Goal: Task Accomplishment & Management: Use online tool/utility

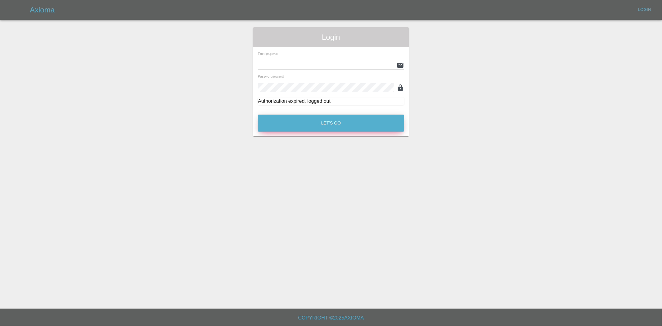
type input "[PERSON_NAME][EMAIL_ADDRESS][PERSON_NAME][DOMAIN_NAME]"
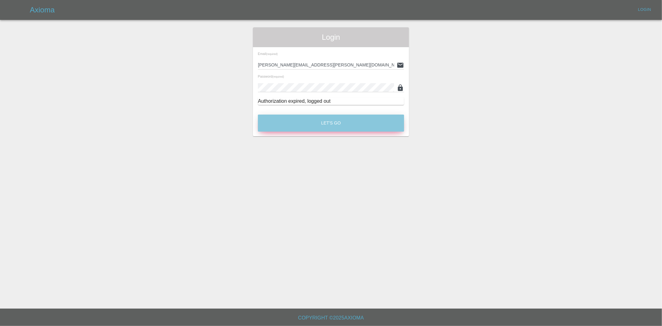
click at [323, 122] on button "Let's Go" at bounding box center [331, 123] width 146 height 17
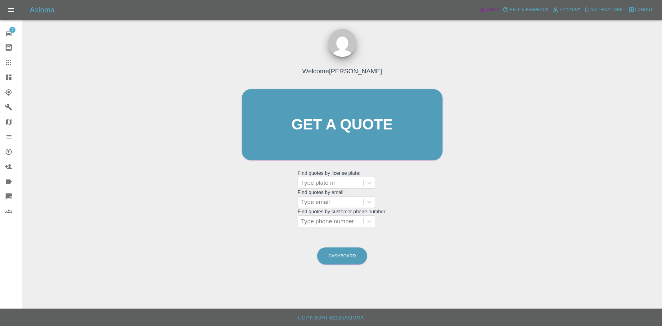
click at [490, 12] on span "Admin" at bounding box center [494, 9] width 14 height 7
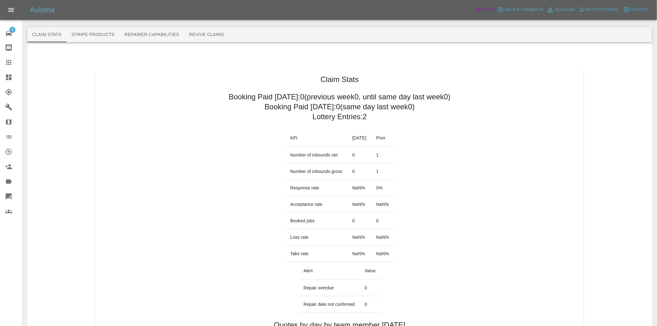
click at [491, 6] on span "Admin" at bounding box center [488, 9] width 14 height 7
click at [7, 85] on link "Explorer" at bounding box center [11, 92] width 22 height 15
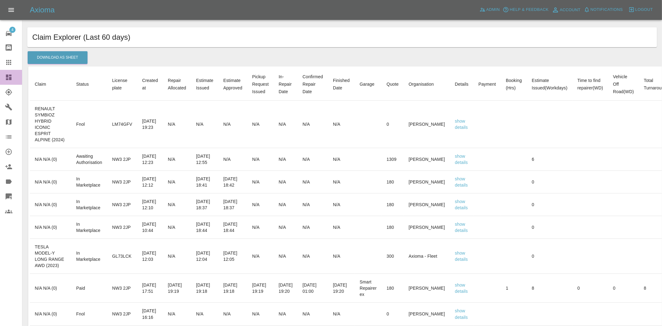
click at [7, 82] on link "Dashboard" at bounding box center [11, 77] width 22 height 15
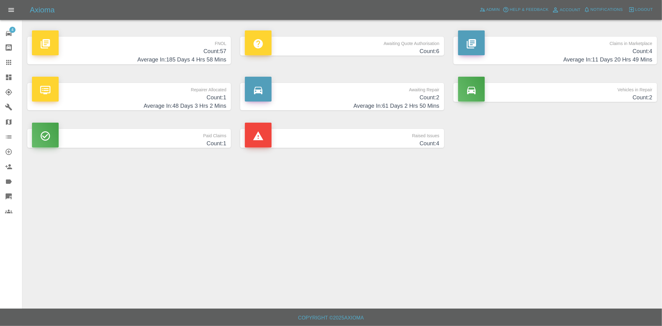
click at [2, 66] on link "Claims" at bounding box center [11, 62] width 22 height 15
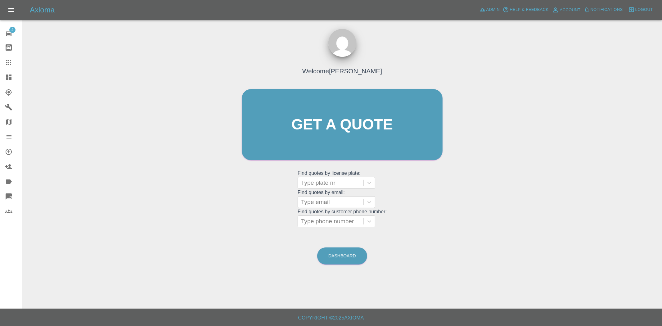
click at [335, 175] on grid "Find quotes by license plate: Type plate nr" at bounding box center [342, 180] width 89 height 18
click at [335, 184] on div at bounding box center [330, 183] width 59 height 9
paste input "BJ73 PWF"
type input "B"
paste input "BJ73 PWF"
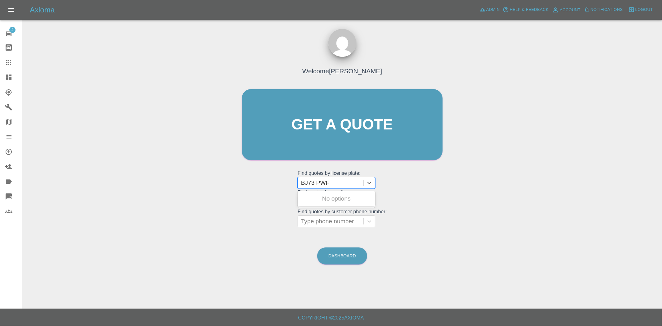
drag, startPoint x: 318, startPoint y: 186, endPoint x: 349, endPoint y: 183, distance: 31.5
click at [319, 186] on input "BJ73 PWF" at bounding box center [317, 182] width 32 height 7
type input "BJ73PWF"
paste input "BK73 KVD"
type input "BK7"
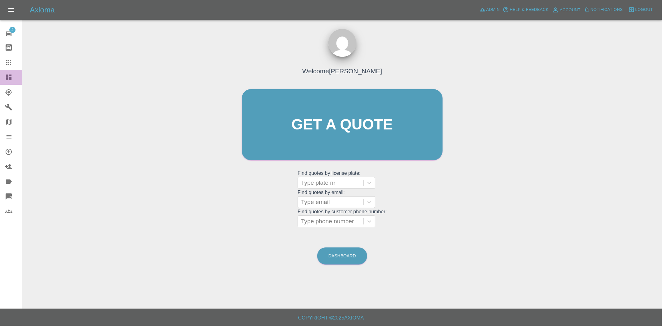
click at [0, 80] on link "Dashboard" at bounding box center [11, 77] width 22 height 15
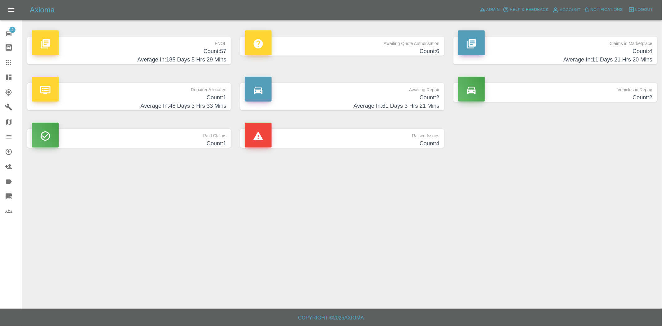
click at [571, 57] on h4 "Average In: 11 Days 21 Hrs 20 Mins" at bounding box center [555, 60] width 194 height 8
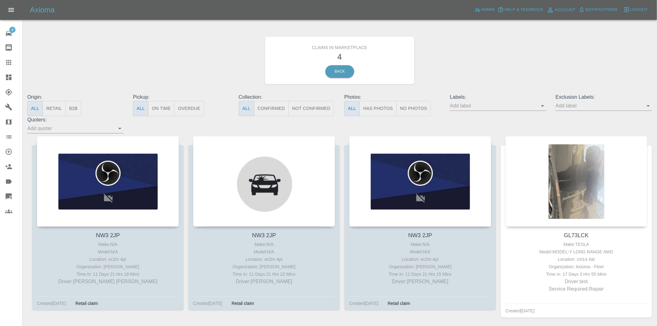
click at [3, 82] on link "Dashboard" at bounding box center [11, 77] width 22 height 15
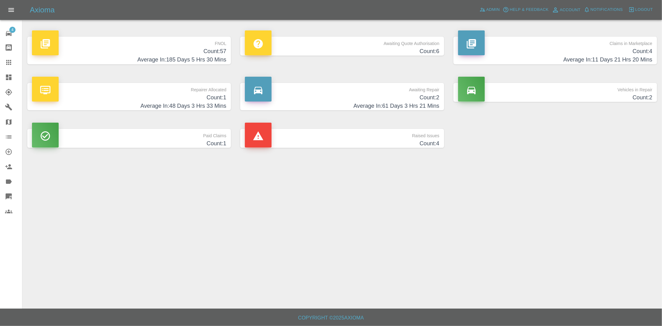
click at [193, 46] on p "FNOL" at bounding box center [129, 42] width 194 height 11
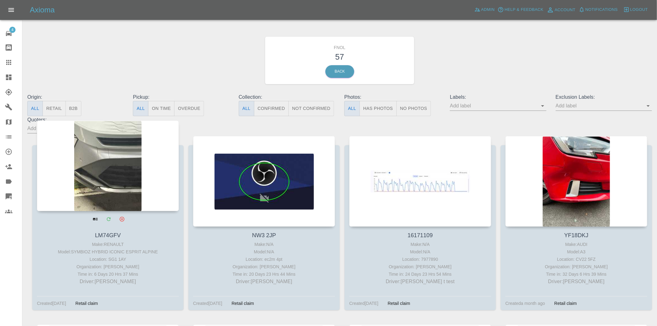
click at [86, 169] on div at bounding box center [108, 166] width 142 height 91
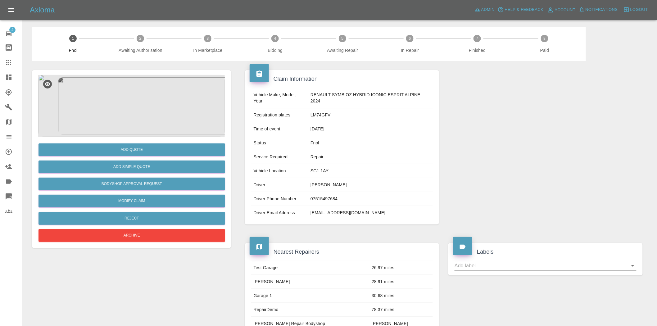
click at [4, 193] on link "Quick Quote" at bounding box center [11, 196] width 22 height 15
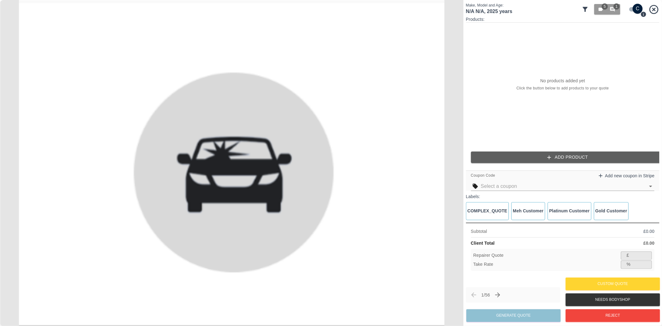
click at [560, 160] on button "Add Product" at bounding box center [568, 157] width 194 height 11
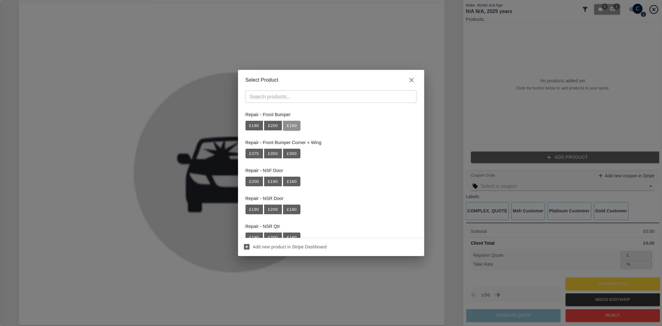
click at [294, 122] on button "£ 190" at bounding box center [291, 126] width 17 height 10
type input "123"
type input "35.3"
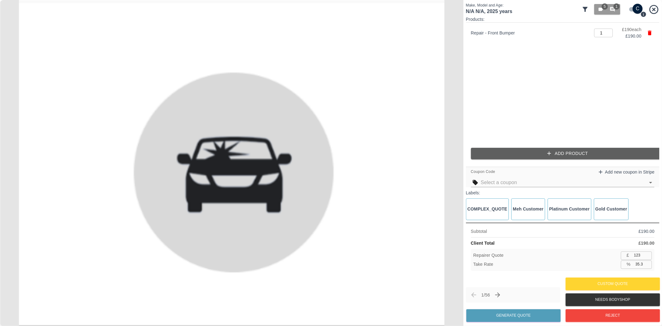
type input "124"
type input "34.7"
click at [648, 253] on input "124" at bounding box center [642, 256] width 20 height 8
type input "125"
type input "34.2"
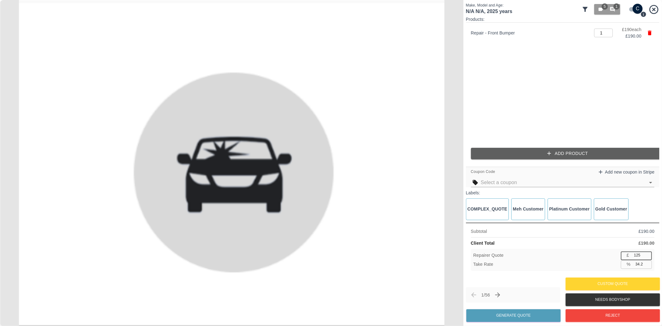
click at [648, 253] on input "125" at bounding box center [642, 256] width 20 height 8
type input "124"
type input "34.7"
click at [648, 256] on input "124" at bounding box center [642, 256] width 20 height 8
type input "123"
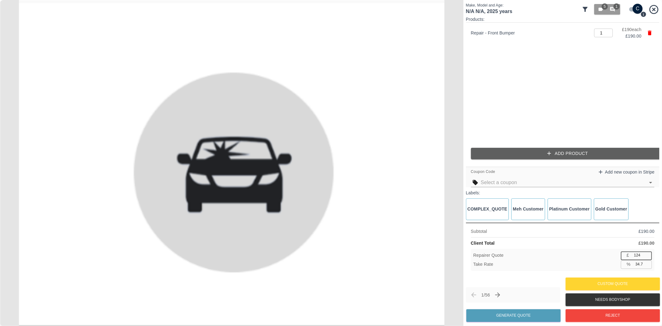
type input "35.3"
click at [648, 256] on input "123" at bounding box center [642, 256] width 20 height 8
type input "122"
type input "35.8"
click at [648, 256] on input "122" at bounding box center [642, 256] width 20 height 8
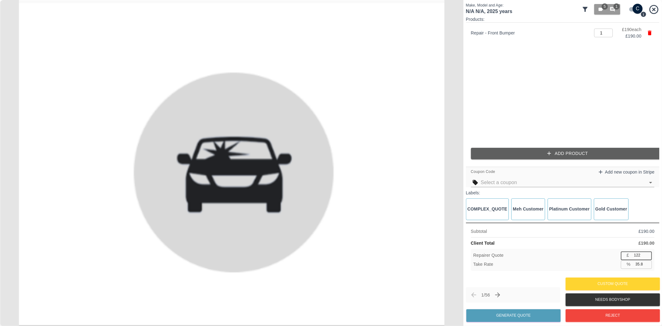
type input "121"
type input "36.3"
click at [648, 256] on input "121" at bounding box center [642, 256] width 20 height 8
click at [635, 254] on input "121" at bounding box center [642, 256] width 20 height 8
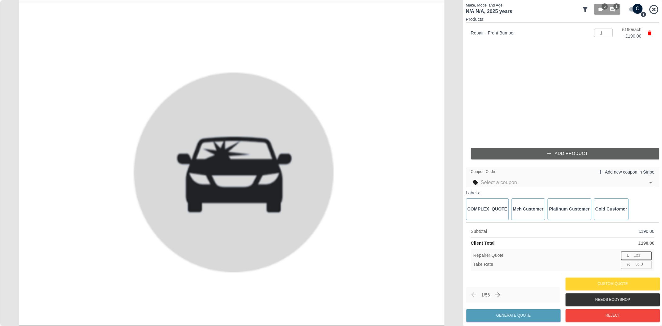
type input "120"
type input "36.8"
click at [649, 257] on input "120" at bounding box center [642, 256] width 20 height 8
type input "119"
type input "37.4"
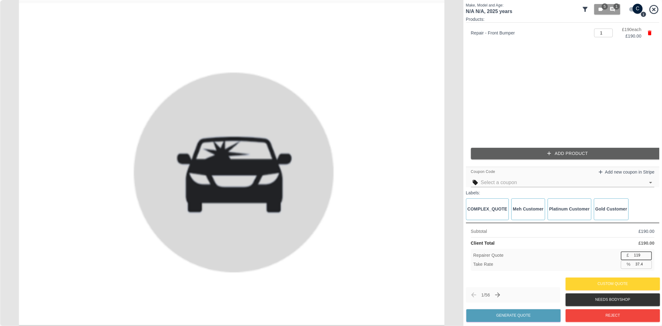
click at [649, 257] on input "119" at bounding box center [642, 256] width 20 height 8
type input "120"
type input "36.8"
type input "120"
click at [650, 254] on input "120" at bounding box center [642, 256] width 20 height 8
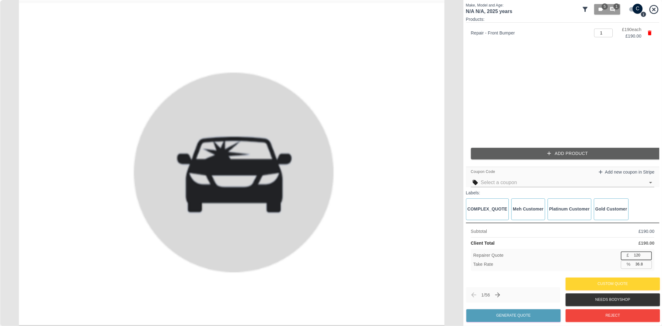
click at [641, 266] on input "36.8" at bounding box center [643, 265] width 19 height 8
click at [648, 263] on input "36.9" at bounding box center [643, 265] width 19 height 8
click at [648, 263] on input "37" at bounding box center [643, 265] width 19 height 8
click at [648, 263] on input "37.1" at bounding box center [643, 265] width 19 height 8
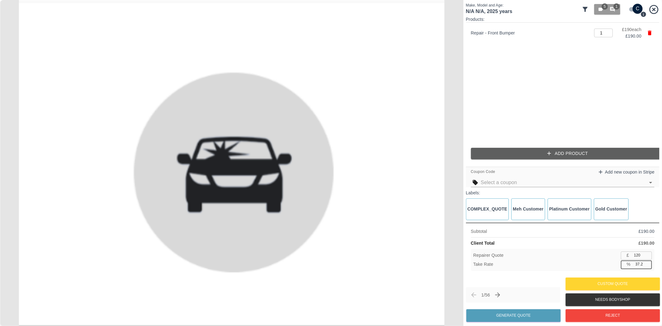
click at [648, 263] on input "37.2" at bounding box center [643, 265] width 19 height 8
click at [648, 263] on input "37.3" at bounding box center [643, 265] width 19 height 8
click at [648, 263] on input "37.4" at bounding box center [643, 265] width 19 height 8
click at [648, 263] on input "37.5" at bounding box center [643, 265] width 19 height 8
click at [648, 263] on input "37.6" at bounding box center [643, 265] width 19 height 8
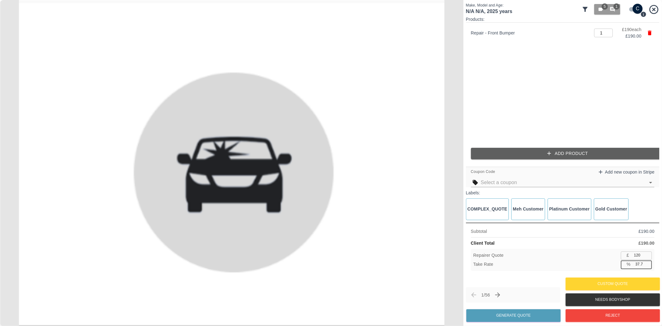
click at [648, 263] on input "37.7" at bounding box center [643, 265] width 19 height 8
click at [648, 263] on input "37.8" at bounding box center [643, 265] width 19 height 8
click at [648, 263] on input "37.9" at bounding box center [643, 265] width 19 height 8
type input "38"
click at [648, 263] on input "38" at bounding box center [643, 265] width 19 height 8
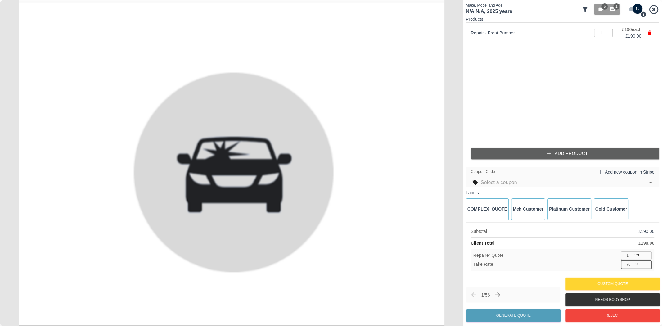
type input "117"
click at [644, 255] on input "117" at bounding box center [642, 256] width 20 height 8
drag, startPoint x: 645, startPoint y: 266, endPoint x: 606, endPoint y: 266, distance: 38.8
click at [634, 266] on input "38.1" at bounding box center [643, 265] width 19 height 8
type input "38.4"
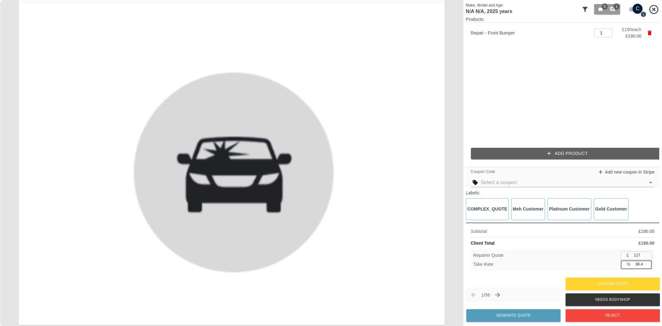
click at [639, 263] on input "38.4" at bounding box center [643, 265] width 19 height 8
click at [641, 255] on input "117" at bounding box center [642, 256] width 20 height 8
type input "116"
type input "38.9"
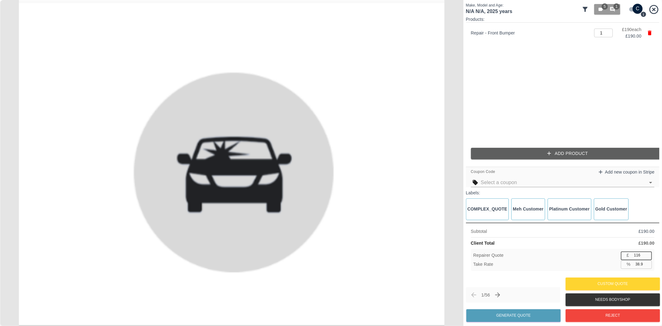
type input "116"
click at [647, 256] on input "116" at bounding box center [642, 256] width 20 height 8
click at [647, 265] on input "38.8" at bounding box center [643, 265] width 19 height 8
click at [647, 262] on div "Repairer Quote £ 116 ​ Take Rate % 38.9 ​" at bounding box center [563, 260] width 184 height 22
click at [647, 262] on input "39" at bounding box center [643, 265] width 19 height 8
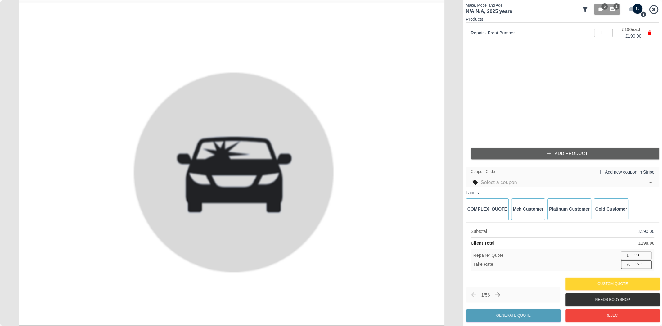
click at [647, 262] on input "39.1" at bounding box center [643, 265] width 19 height 8
click at [647, 262] on input "39.2" at bounding box center [643, 265] width 19 height 8
type input "41.6"
click at [647, 262] on input "41.6" at bounding box center [643, 265] width 19 height 8
type input "110"
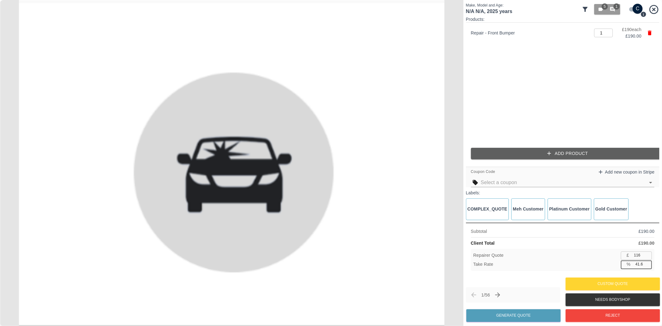
type input "42.1"
click at [563, 261] on div "Take Rate % 42.1 ​" at bounding box center [563, 265] width 179 height 8
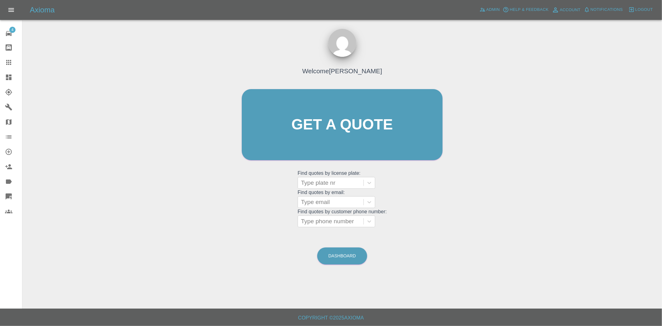
click at [477, 7] on div "Axioma Admin Help & Feedback Account Notifications 0 Logout" at bounding box center [346, 10] width 633 height 10
click at [494, 8] on span "Admin" at bounding box center [494, 9] width 14 height 7
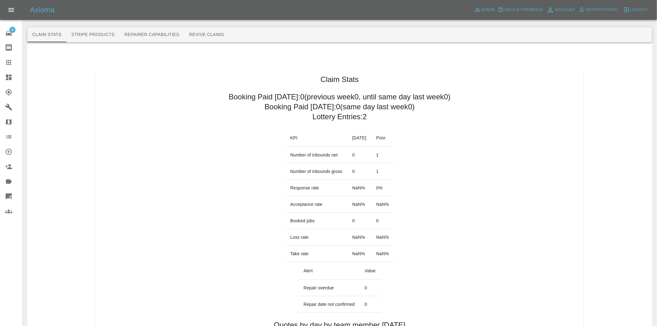
click at [11, 197] on icon at bounding box center [8, 196] width 7 height 7
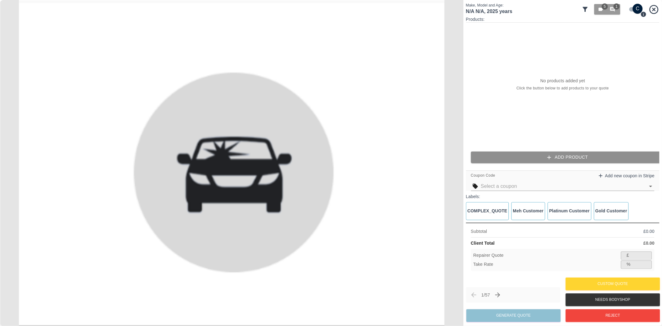
click at [548, 159] on icon "button" at bounding box center [550, 157] width 6 height 6
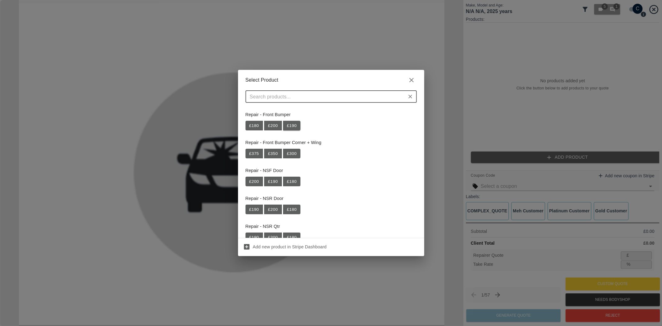
click at [295, 127] on button "£ 190" at bounding box center [291, 126] width 17 height 10
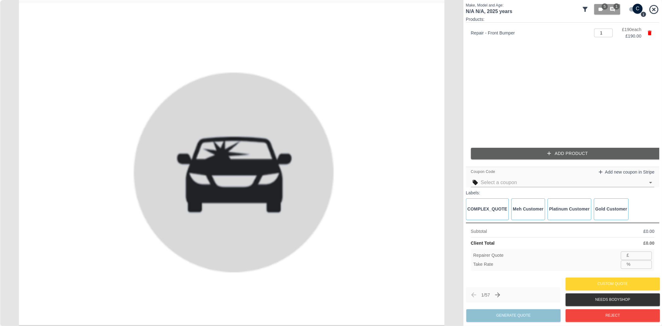
type input "123"
click at [639, 255] on input "123" at bounding box center [642, 256] width 20 height 8
click at [623, 267] on div "% 35.3 ​" at bounding box center [636, 265] width 31 height 8
click at [647, 262] on input "35.4" at bounding box center [643, 265] width 19 height 8
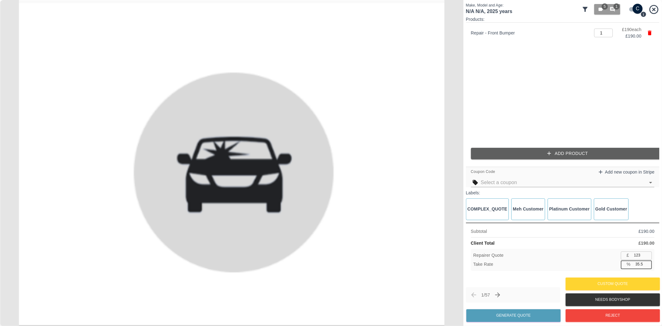
click at [647, 262] on input "35.5" at bounding box center [643, 265] width 19 height 8
click at [647, 262] on input "35.6" at bounding box center [643, 265] width 19 height 8
click at [647, 262] on input "35.7" at bounding box center [643, 265] width 19 height 8
click at [647, 262] on input "35.8" at bounding box center [643, 265] width 19 height 8
click at [647, 262] on input "35.9" at bounding box center [643, 265] width 19 height 8
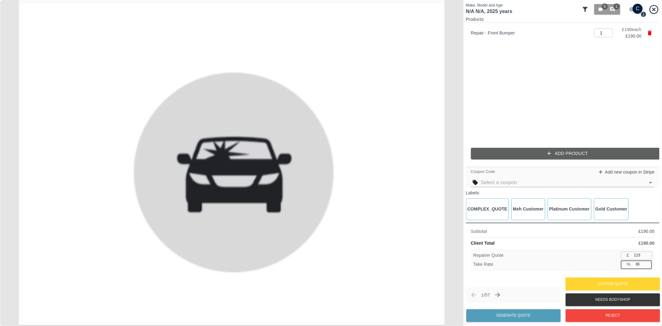
click at [647, 262] on input "36" at bounding box center [643, 265] width 19 height 8
click at [647, 262] on input "36.1" at bounding box center [643, 265] width 19 height 8
click at [647, 262] on input "36.2" at bounding box center [643, 265] width 19 height 8
click at [647, 262] on input "36.3" at bounding box center [643, 265] width 19 height 8
click at [647, 262] on input "36.4" at bounding box center [643, 265] width 19 height 8
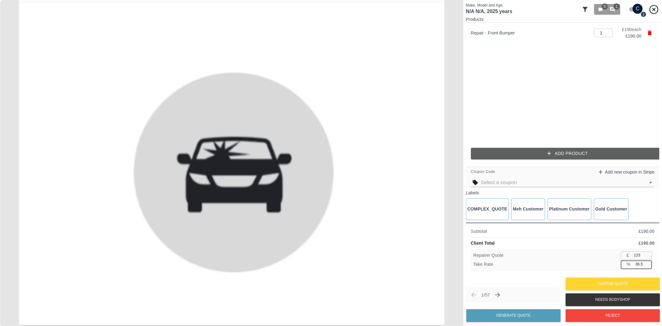
click at [647, 262] on input "36.5" at bounding box center [643, 265] width 19 height 8
click at [647, 262] on input "36.6" at bounding box center [643, 265] width 19 height 8
type input "36.8"
click at [647, 262] on input "36.8" at bounding box center [643, 265] width 19 height 8
click at [641, 255] on input "123" at bounding box center [642, 256] width 20 height 8
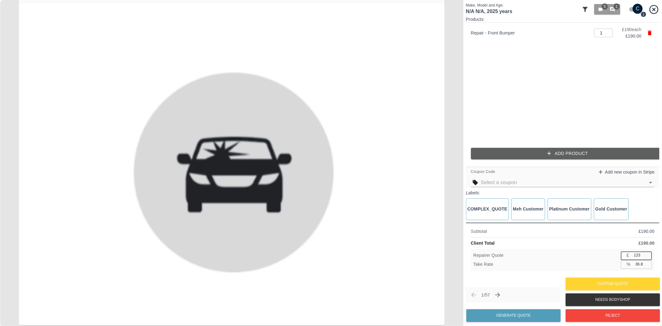
type input "120"
click at [641, 255] on input "120" at bounding box center [642, 256] width 20 height 8
click at [641, 262] on input "36.8" at bounding box center [643, 265] width 19 height 8
click at [646, 263] on input "36.9" at bounding box center [643, 265] width 19 height 8
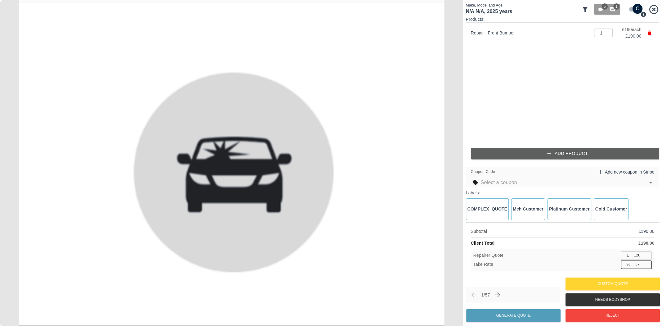
click at [646, 263] on input "37" at bounding box center [643, 265] width 19 height 8
type input "37.1"
click at [646, 263] on input "37.1" at bounding box center [643, 265] width 19 height 8
type input "119"
click at [648, 266] on input "37.3" at bounding box center [643, 265] width 19 height 8
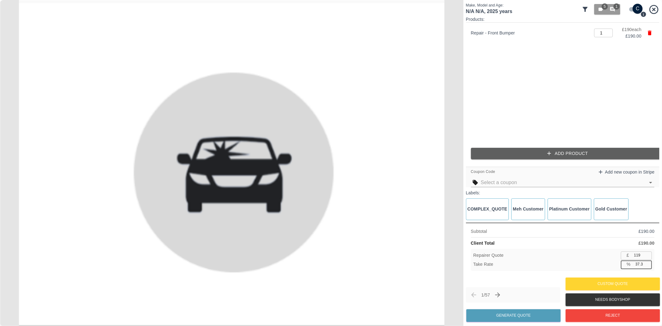
click at [648, 266] on input "37.3" at bounding box center [643, 265] width 19 height 8
click at [648, 266] on input "37.2" at bounding box center [643, 265] width 19 height 8
click at [648, 266] on input "37.1" at bounding box center [643, 265] width 19 height 8
click at [648, 266] on input "37" at bounding box center [643, 265] width 19 height 8
click at [648, 266] on input "36.9" at bounding box center [643, 265] width 19 height 8
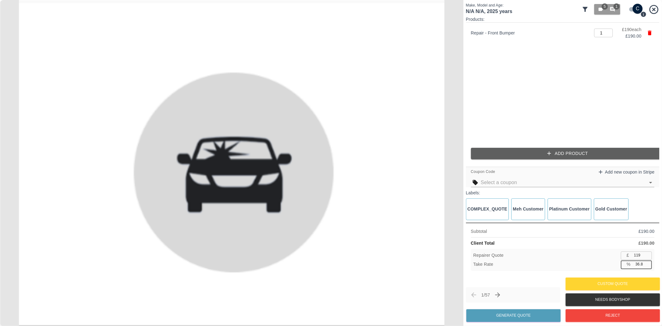
click at [648, 266] on input "36.8" at bounding box center [643, 265] width 19 height 8
click at [646, 262] on input "37.4" at bounding box center [643, 265] width 19 height 8
type input "41.9"
click at [646, 262] on input "41.9" at bounding box center [643, 265] width 19 height 8
click at [642, 255] on input "119" at bounding box center [642, 256] width 20 height 8
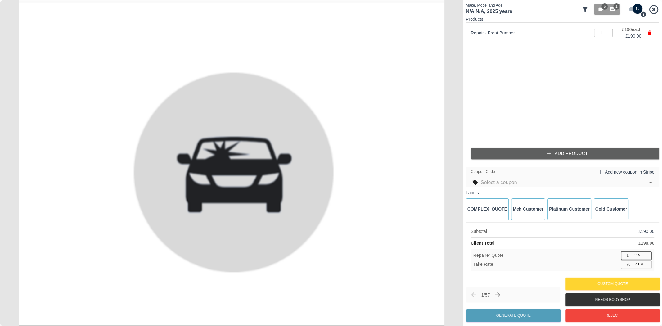
click at [642, 255] on input "119" at bounding box center [642, 256] width 20 height 8
type input "110"
type input "42.1"
click at [642, 255] on input "110" at bounding box center [642, 256] width 20 height 8
type input "1"
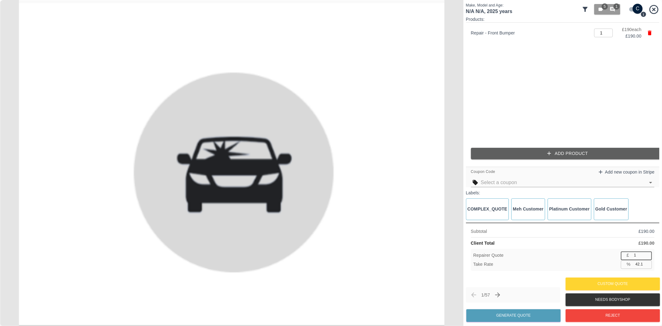
type input "99.5"
type input "12"
type input "93.7"
type input "120"
type input "36.8"
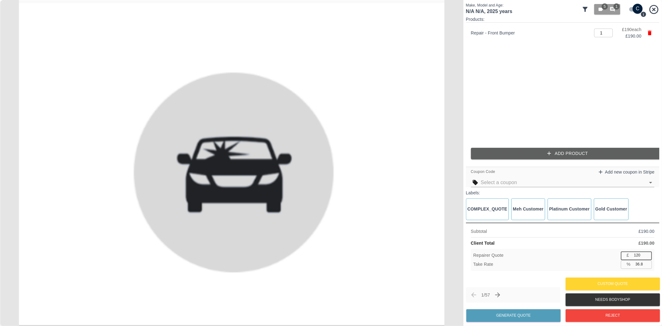
type input "120"
click at [522, 314] on button "Generate Quote" at bounding box center [513, 315] width 94 height 13
